Goal: Check status

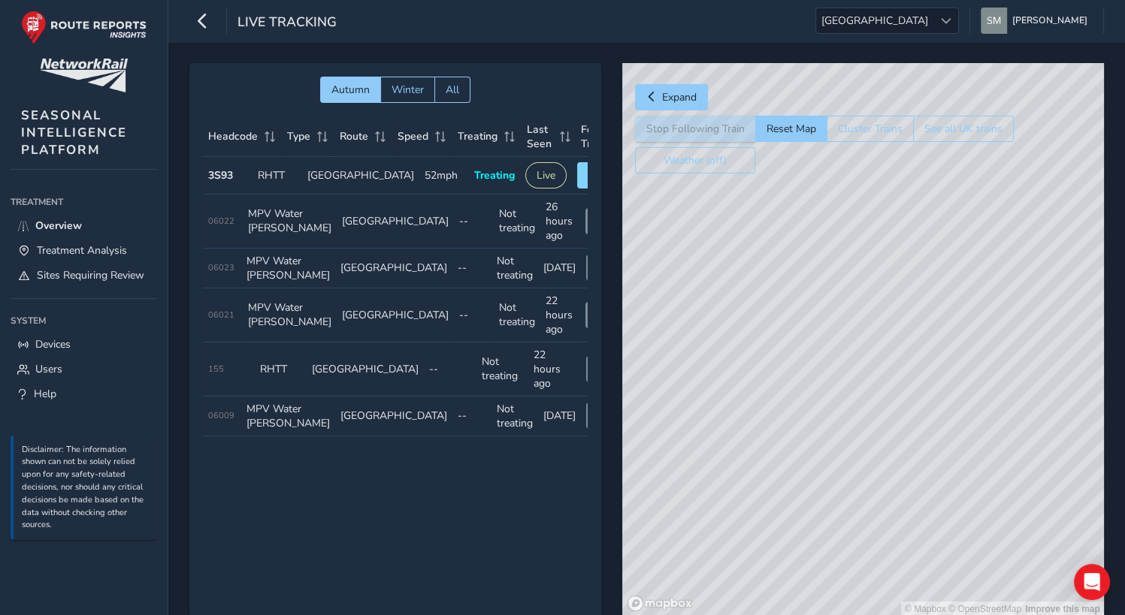
drag, startPoint x: 829, startPoint y: 378, endPoint x: 787, endPoint y: 333, distance: 62.2
click at [787, 333] on div "© Mapbox © OpenStreetMap Improve this map" at bounding box center [863, 340] width 482 height 554
drag, startPoint x: 767, startPoint y: 396, endPoint x: 734, endPoint y: 268, distance: 131.9
click at [734, 270] on div "© Mapbox © OpenStreetMap Improve this map" at bounding box center [863, 340] width 482 height 554
drag, startPoint x: 787, startPoint y: 367, endPoint x: 695, endPoint y: 192, distance: 198.6
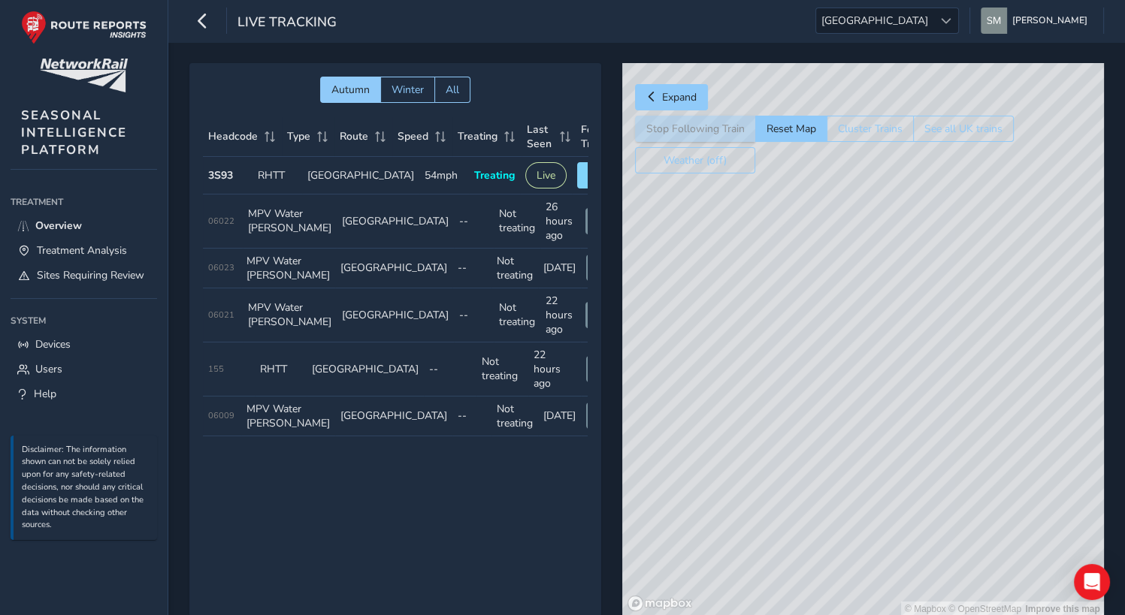
click at [695, 192] on div "© Mapbox © OpenStreetMap Improve this map" at bounding box center [863, 340] width 482 height 554
drag, startPoint x: 872, startPoint y: 478, endPoint x: 778, endPoint y: 236, distance: 259.8
click at [778, 236] on div "© Mapbox © OpenStreetMap Improve this map" at bounding box center [863, 340] width 482 height 554
drag, startPoint x: 801, startPoint y: 306, endPoint x: 807, endPoint y: 360, distance: 53.7
click at [807, 360] on div "© Mapbox © OpenStreetMap Improve this map" at bounding box center [863, 340] width 482 height 554
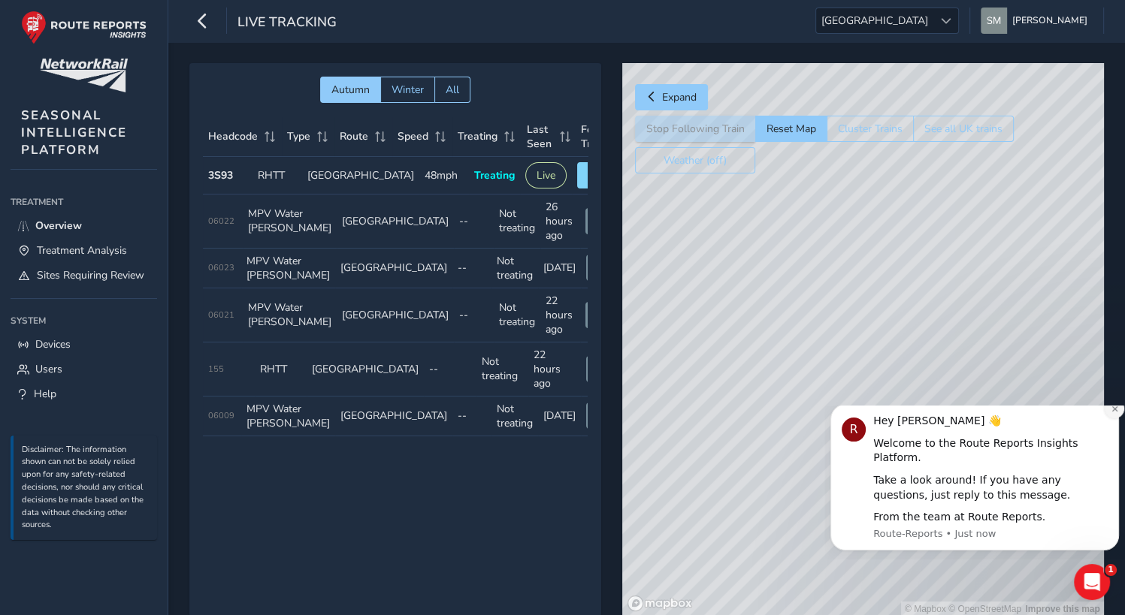
click at [1113, 418] on button "Dismiss notification" at bounding box center [1114, 409] width 20 height 20
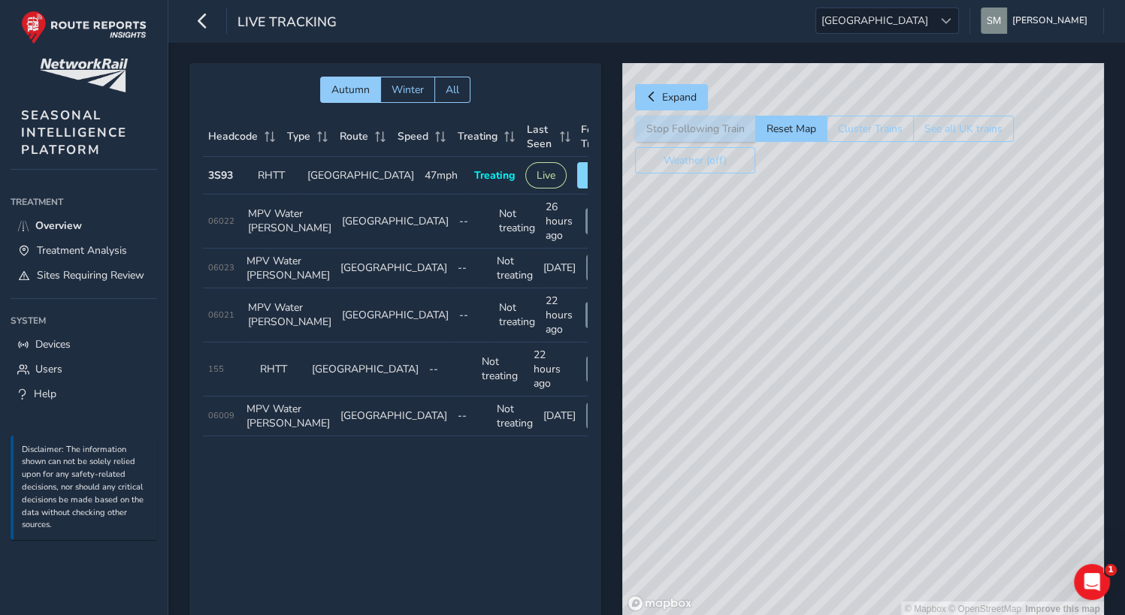
drag, startPoint x: 837, startPoint y: 301, endPoint x: 841, endPoint y: 387, distance: 85.7
click at [841, 387] on div "© Mapbox © OpenStreetMap Improve this map" at bounding box center [863, 340] width 482 height 554
drag, startPoint x: 772, startPoint y: 346, endPoint x: 968, endPoint y: 372, distance: 197.1
click at [982, 375] on div "© Mapbox © OpenStreetMap Improve this map" at bounding box center [863, 340] width 482 height 554
drag, startPoint x: 897, startPoint y: 355, endPoint x: 790, endPoint y: 361, distance: 106.8
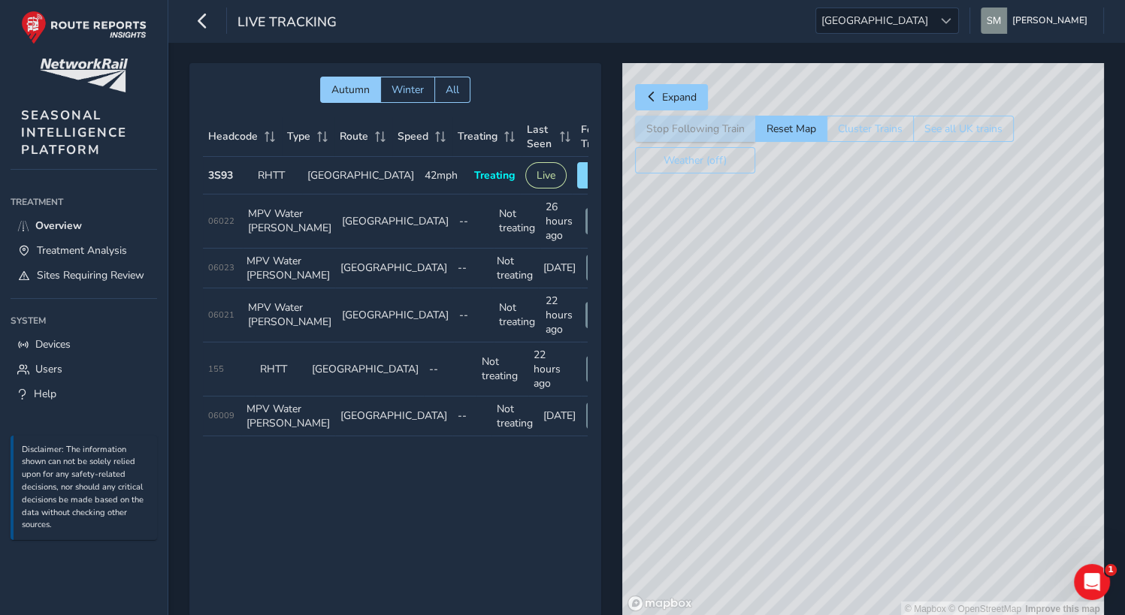
click at [790, 361] on div "© Mapbox © OpenStreetMap Improve this map" at bounding box center [863, 340] width 482 height 554
click at [415, 83] on span "Winter" at bounding box center [407, 90] width 32 height 14
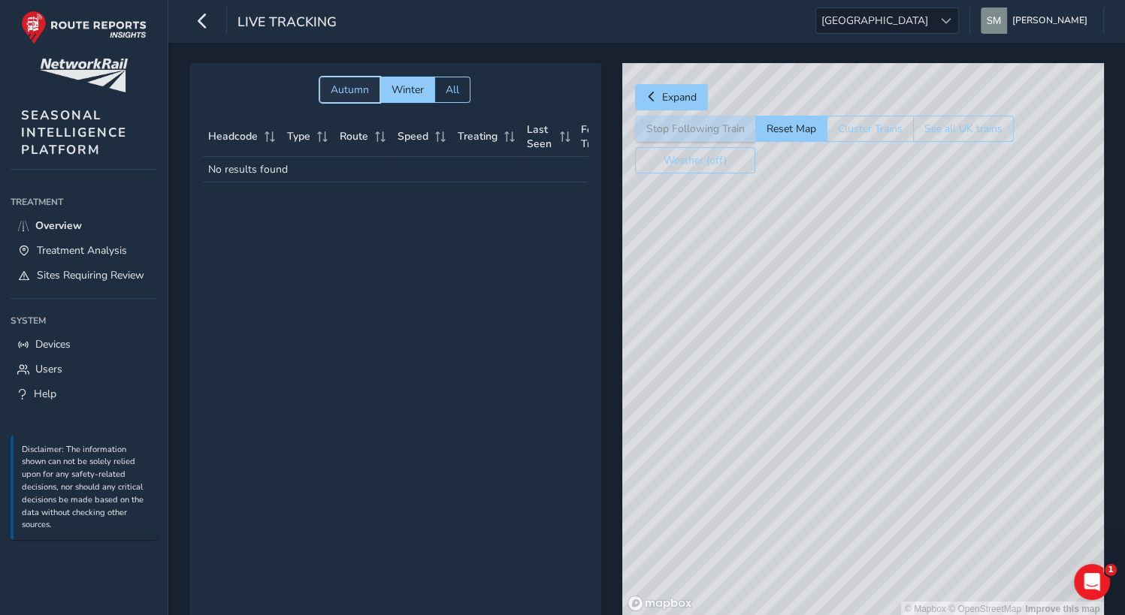
click at [355, 90] on span "Autumn" at bounding box center [350, 90] width 38 height 14
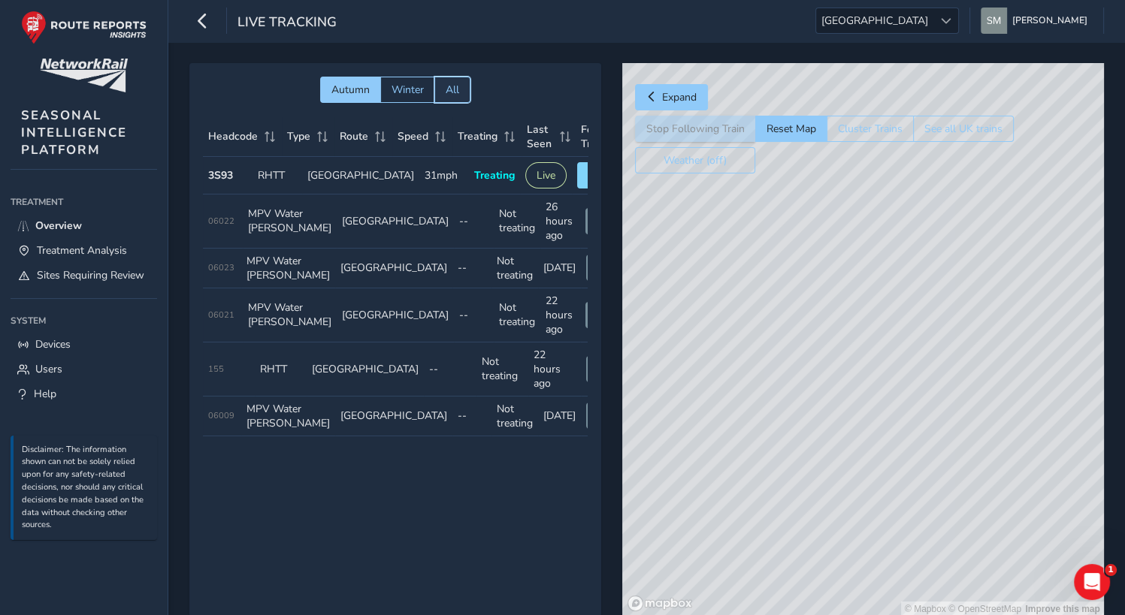
click at [455, 87] on span "All" at bounding box center [452, 90] width 14 height 14
drag, startPoint x: 779, startPoint y: 398, endPoint x: 638, endPoint y: 264, distance: 194.5
click at [638, 264] on div "© Mapbox © OpenStreetMap Improve this map" at bounding box center [863, 340] width 482 height 554
drag, startPoint x: 805, startPoint y: 397, endPoint x: 756, endPoint y: 299, distance: 110.2
click at [756, 299] on div "© Mapbox © OpenStreetMap Improve this map" at bounding box center [863, 340] width 482 height 554
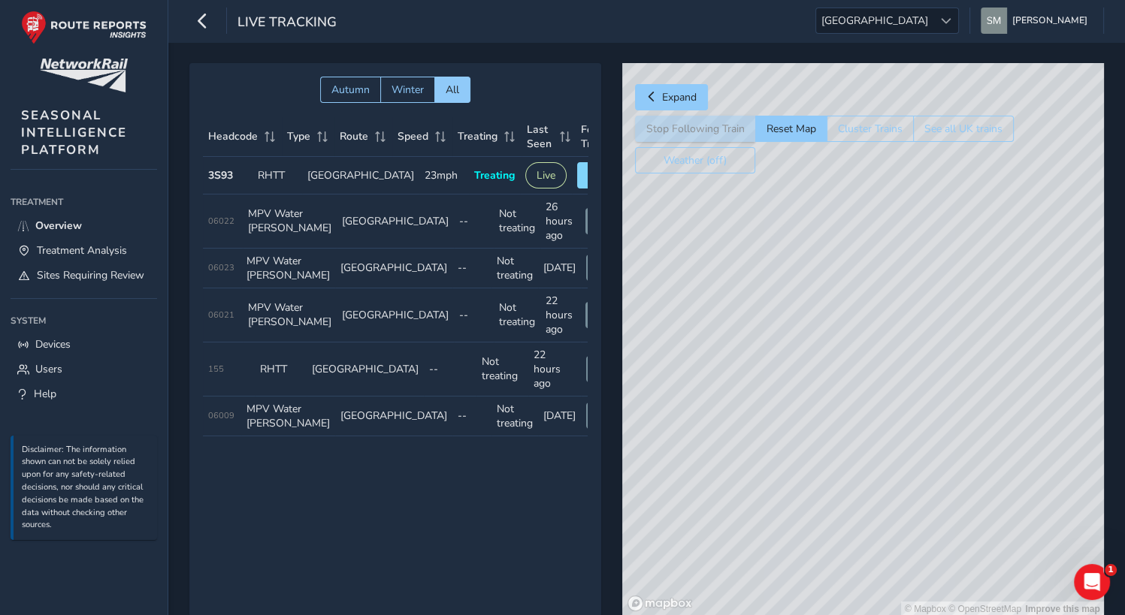
drag, startPoint x: 778, startPoint y: 216, endPoint x: 909, endPoint y: 508, distance: 319.4
click at [949, 528] on div "© Mapbox © OpenStreetMap Improve this map" at bounding box center [863, 340] width 482 height 554
drag, startPoint x: 761, startPoint y: 327, endPoint x: 874, endPoint y: 448, distance: 165.3
click at [874, 448] on div "© Mapbox © OpenStreetMap Improve this map" at bounding box center [863, 340] width 482 height 554
drag, startPoint x: 765, startPoint y: 345, endPoint x: 796, endPoint y: 426, distance: 87.1
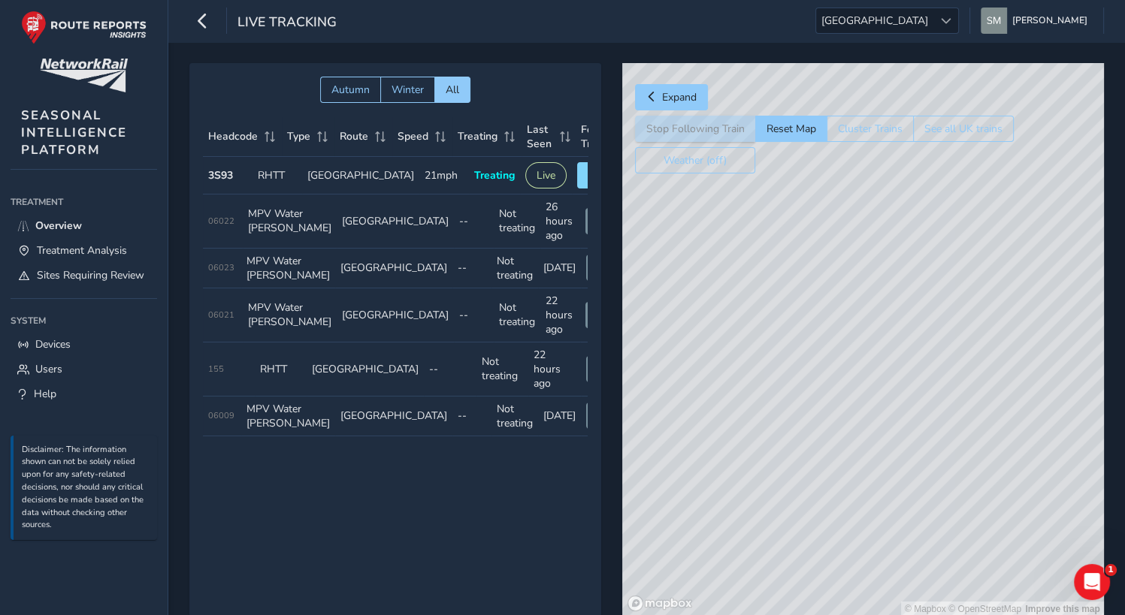
click at [796, 426] on div "© Mapbox © OpenStreetMap Improve this map" at bounding box center [863, 340] width 482 height 554
drag, startPoint x: 813, startPoint y: 423, endPoint x: 792, endPoint y: 341, distance: 84.5
click at [792, 341] on div "© Mapbox © OpenStreetMap Improve this map" at bounding box center [863, 340] width 482 height 554
